Goal: Navigation & Orientation: Understand site structure

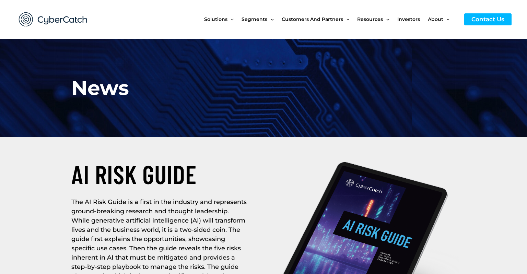
click at [408, 18] on span "Investors" at bounding box center [408, 19] width 23 height 29
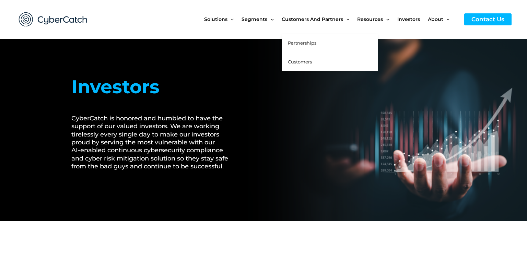
click at [306, 60] on span "Customers" at bounding box center [300, 61] width 24 height 5
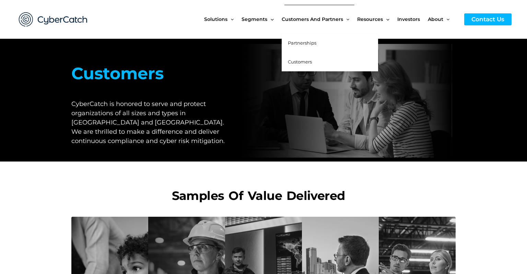
click at [305, 42] on span "Partnerships" at bounding box center [302, 42] width 28 height 5
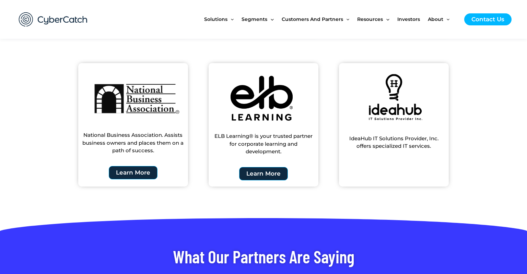
scroll to position [543, 0]
